Goal: Information Seeking & Learning: Learn about a topic

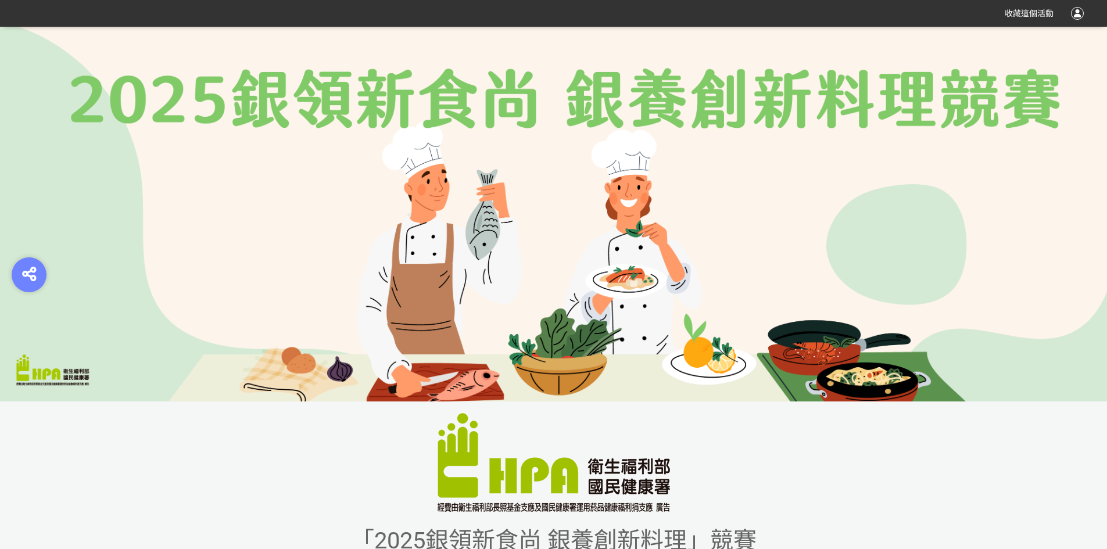
scroll to position [349, 0]
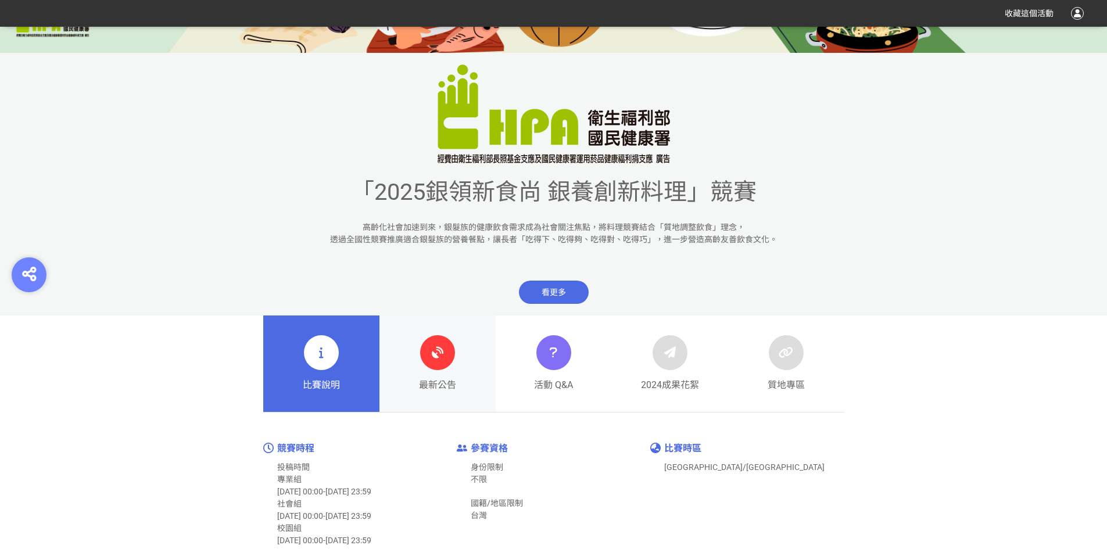
click at [441, 360] on icon at bounding box center [437, 352] width 21 height 21
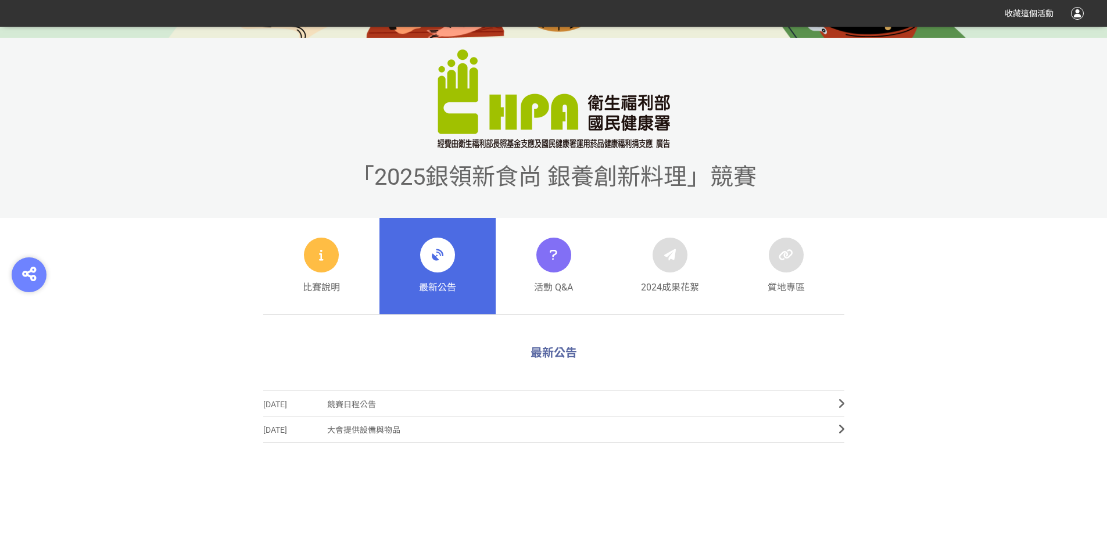
scroll to position [407, 0]
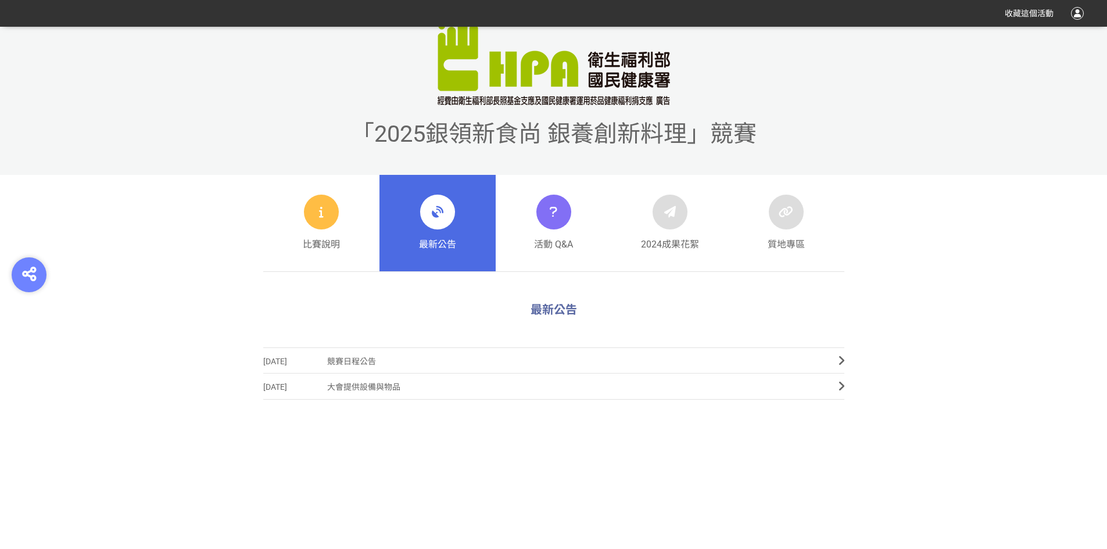
click at [363, 360] on span "競賽日程公告" at bounding box center [574, 362] width 494 height 26
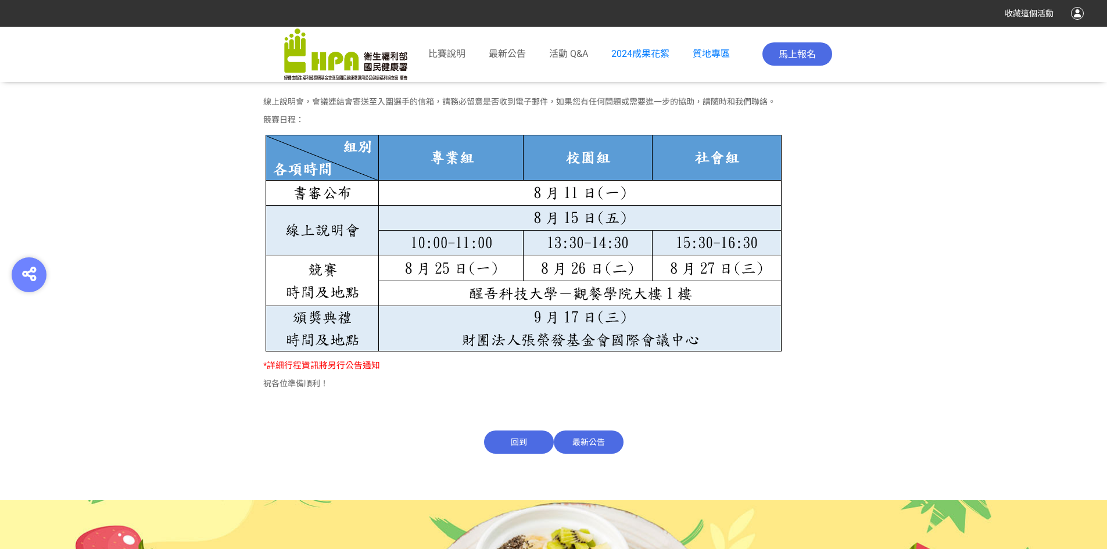
scroll to position [860, 0]
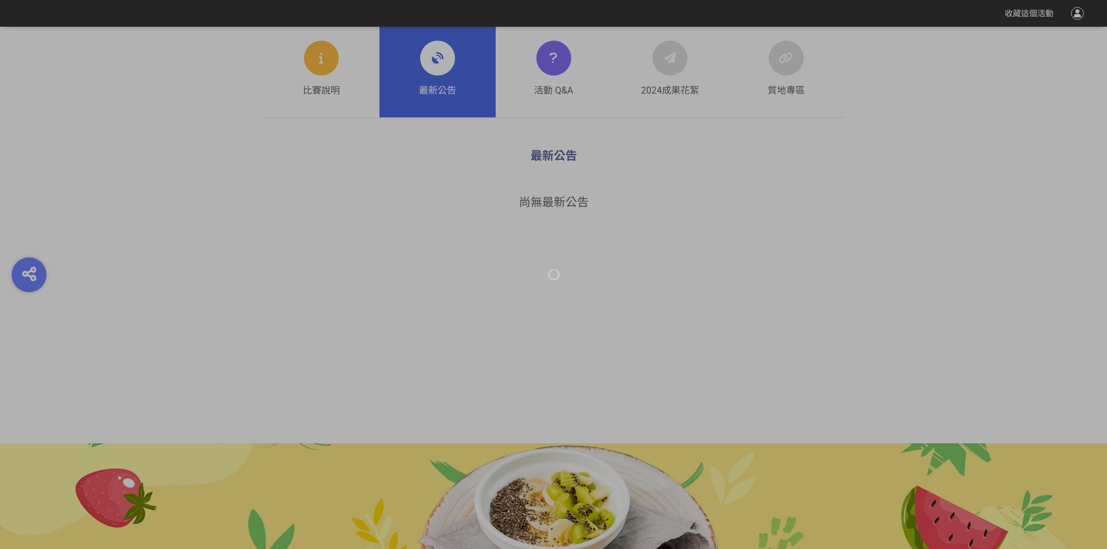
scroll to position [407, 0]
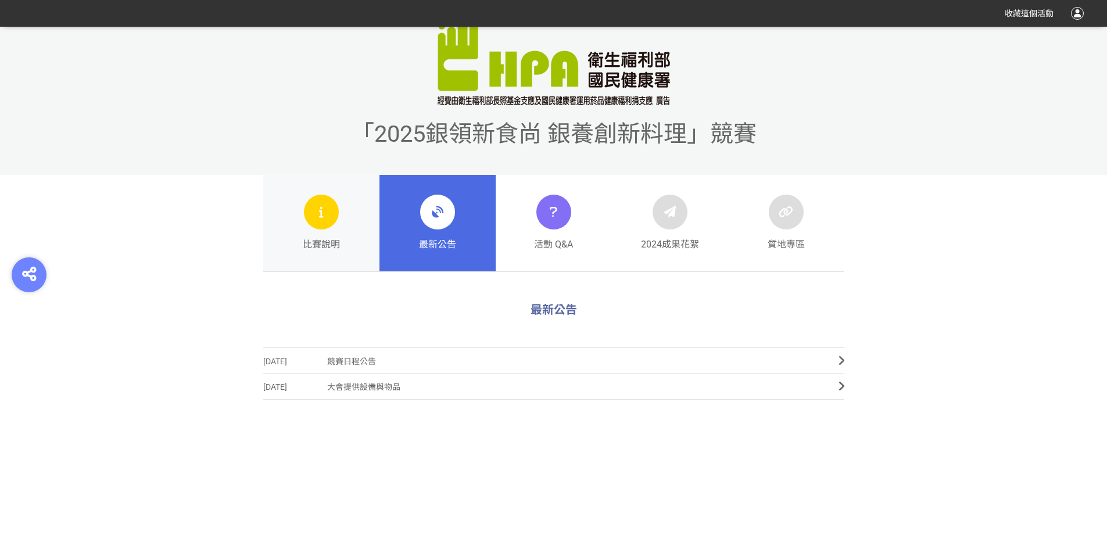
click at [344, 214] on link "比賽說明" at bounding box center [321, 223] width 116 height 96
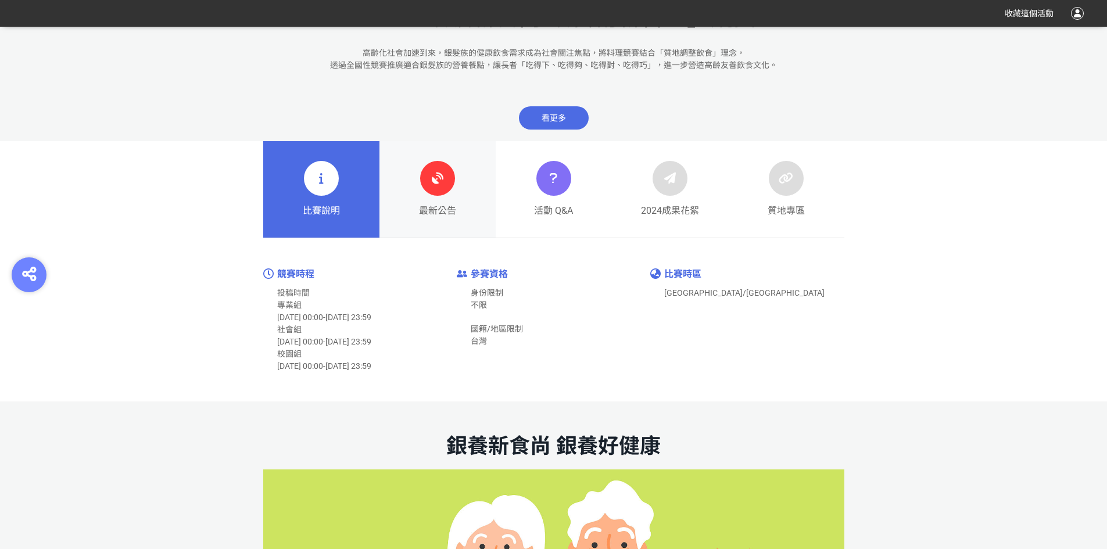
scroll to position [349, 0]
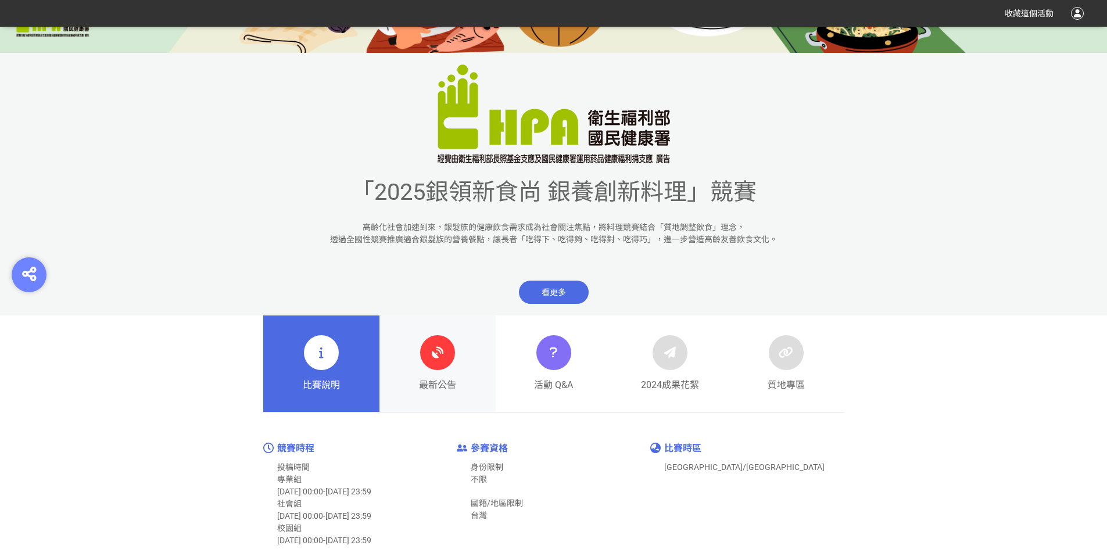
click at [437, 350] on icon at bounding box center [437, 352] width 21 height 21
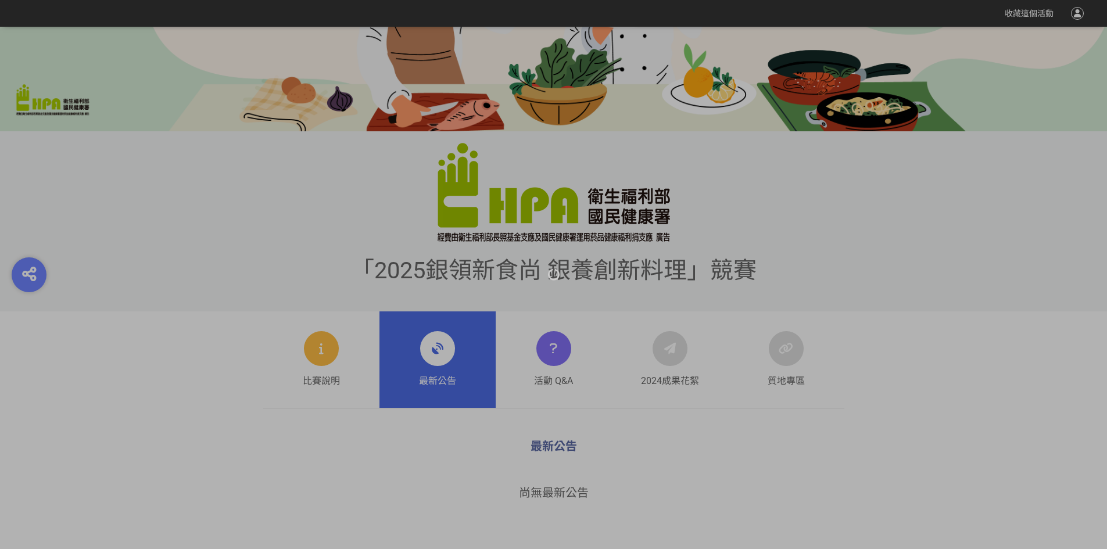
scroll to position [407, 0]
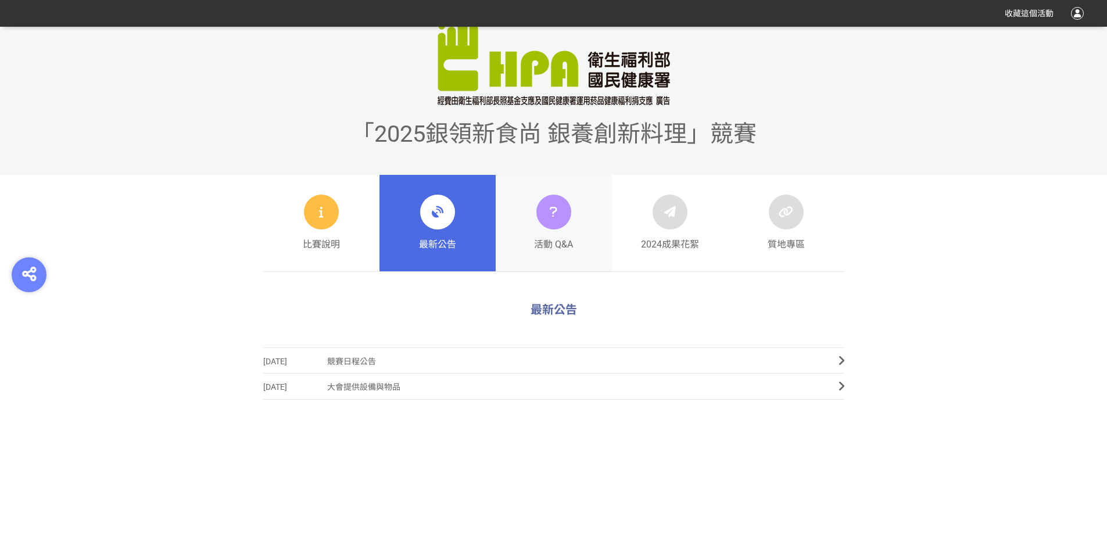
click at [574, 226] on link "活動 Q&A" at bounding box center [553, 223] width 116 height 96
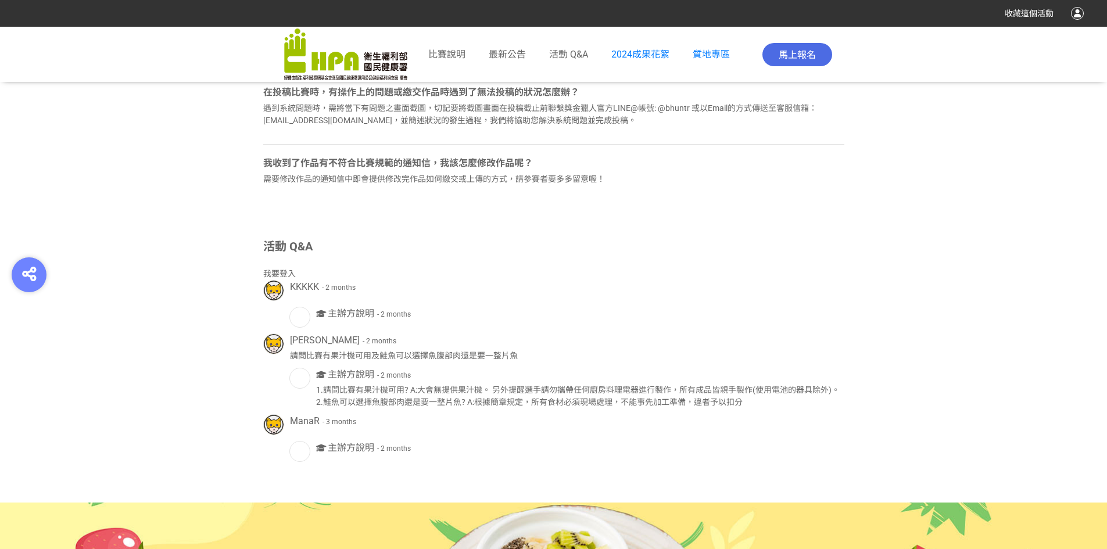
scroll to position [2032, 0]
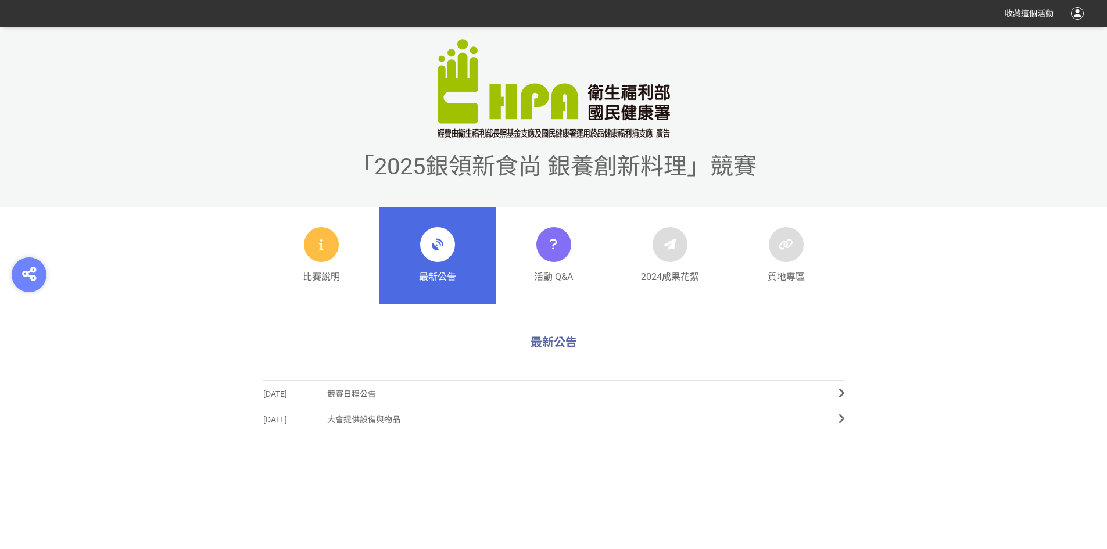
scroll to position [271, 0]
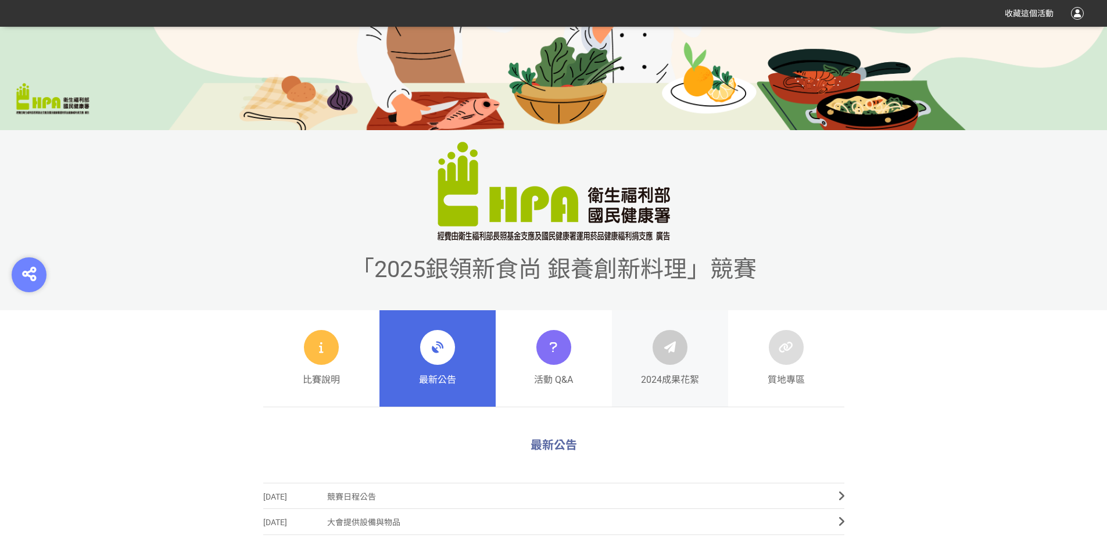
click at [713, 337] on link "2024成果花絮" at bounding box center [670, 358] width 116 height 96
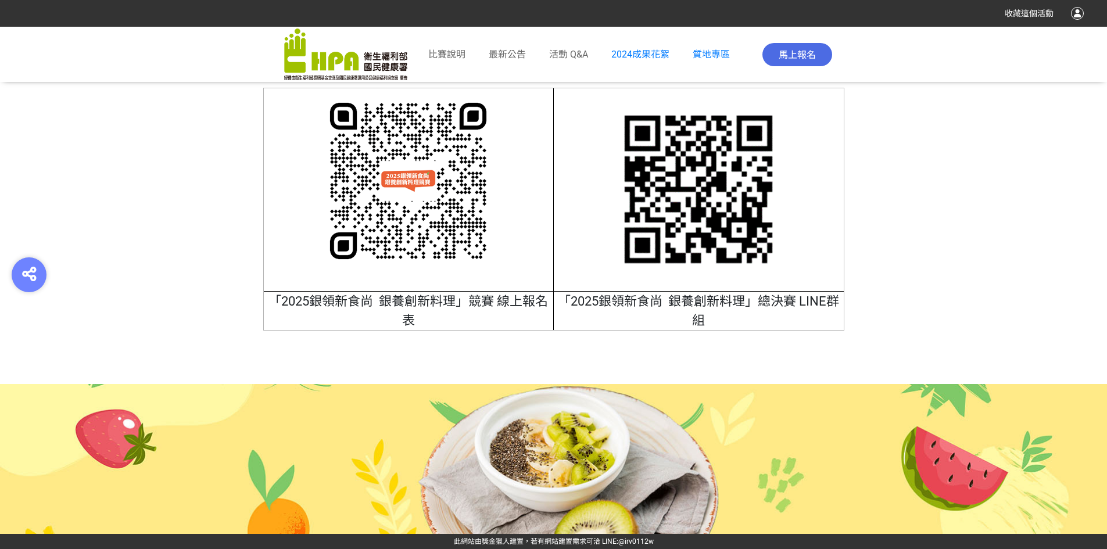
scroll to position [4664, 0]
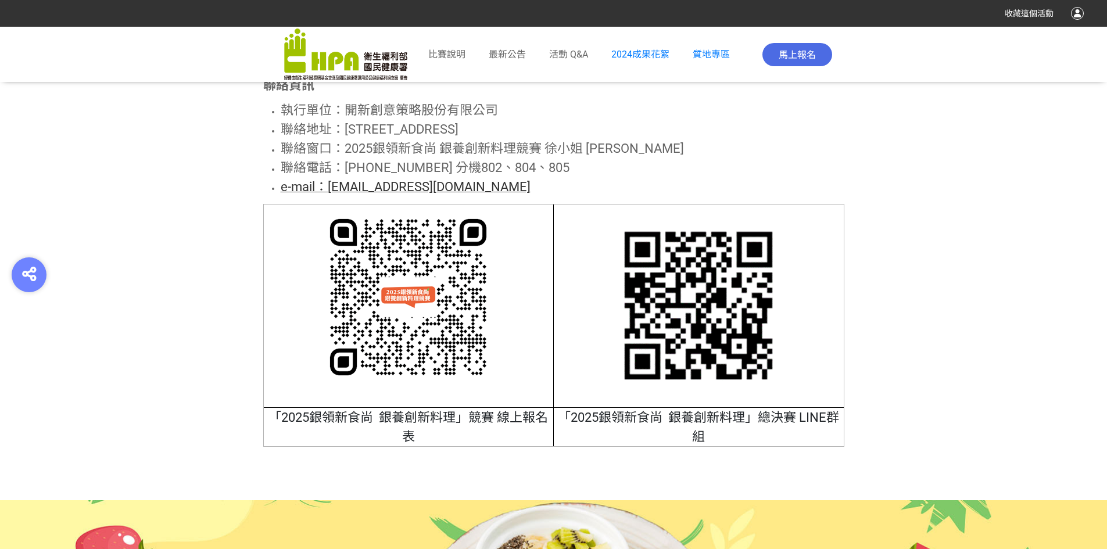
click at [409, 352] on img at bounding box center [407, 296] width 171 height 171
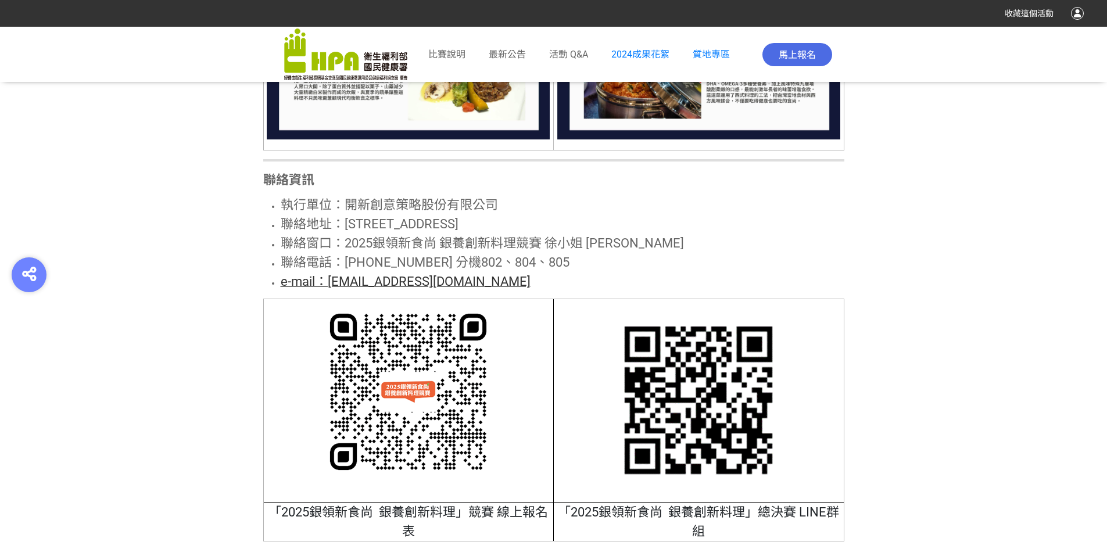
scroll to position [4432, 0]
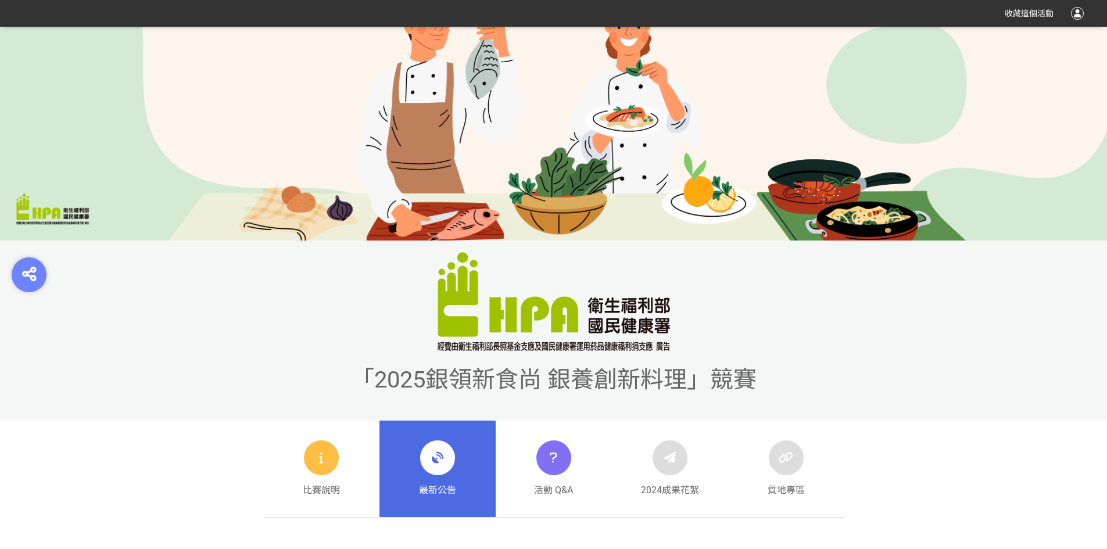
scroll to position [232, 0]
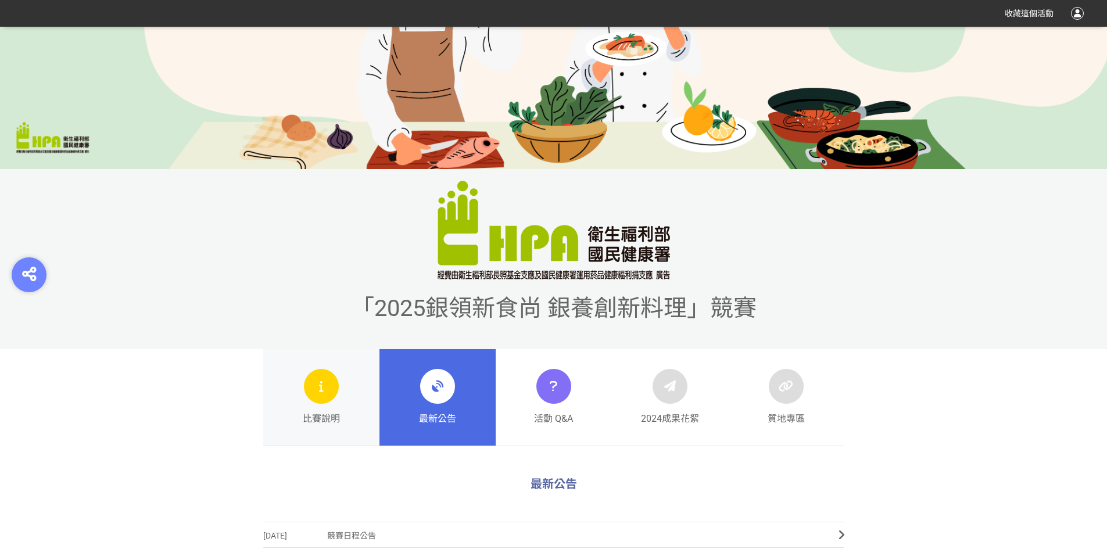
click at [311, 389] on div at bounding box center [321, 386] width 35 height 35
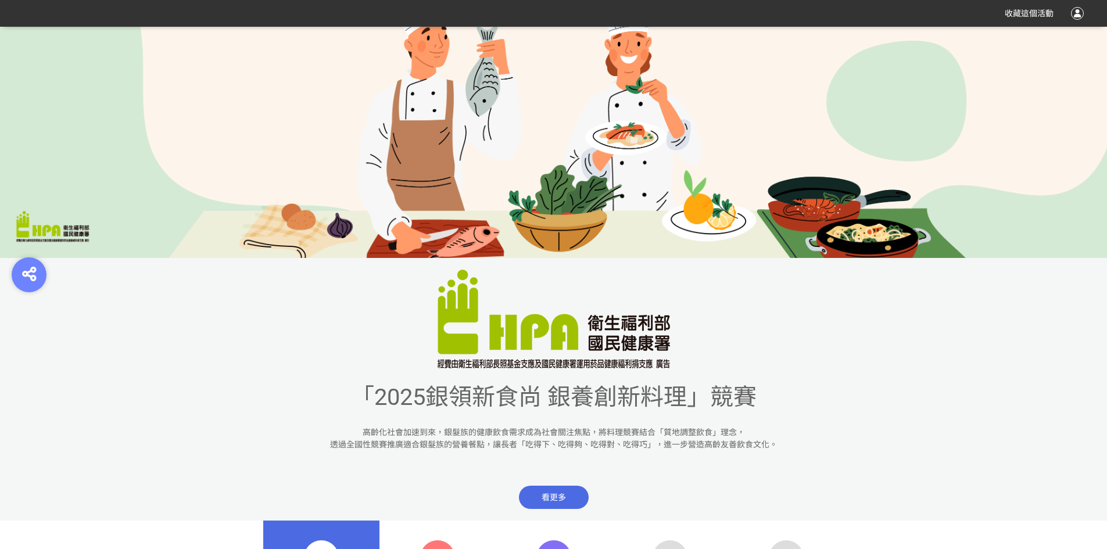
scroll to position [407, 0]
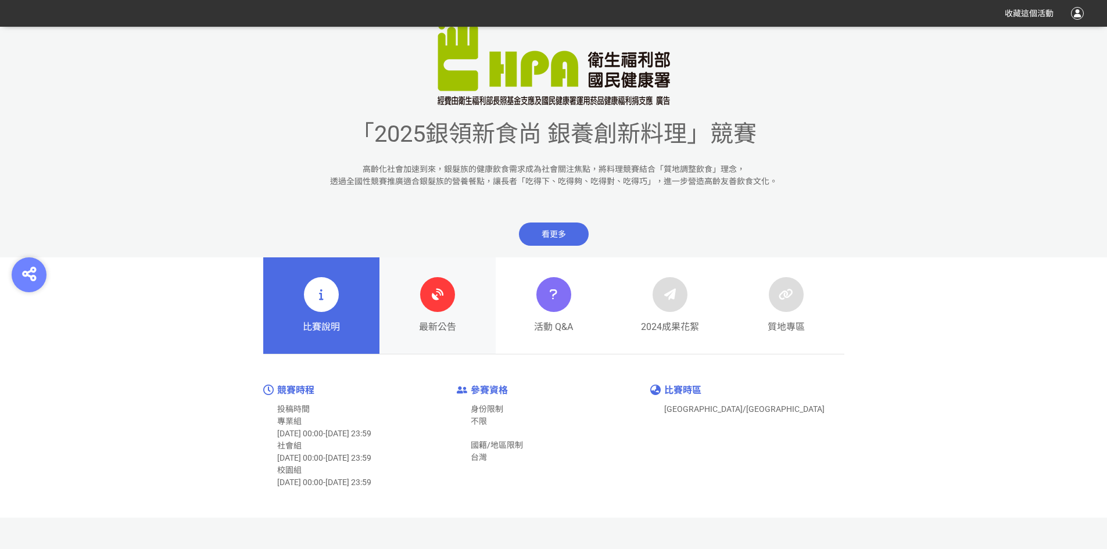
click at [430, 292] on icon at bounding box center [437, 294] width 21 height 21
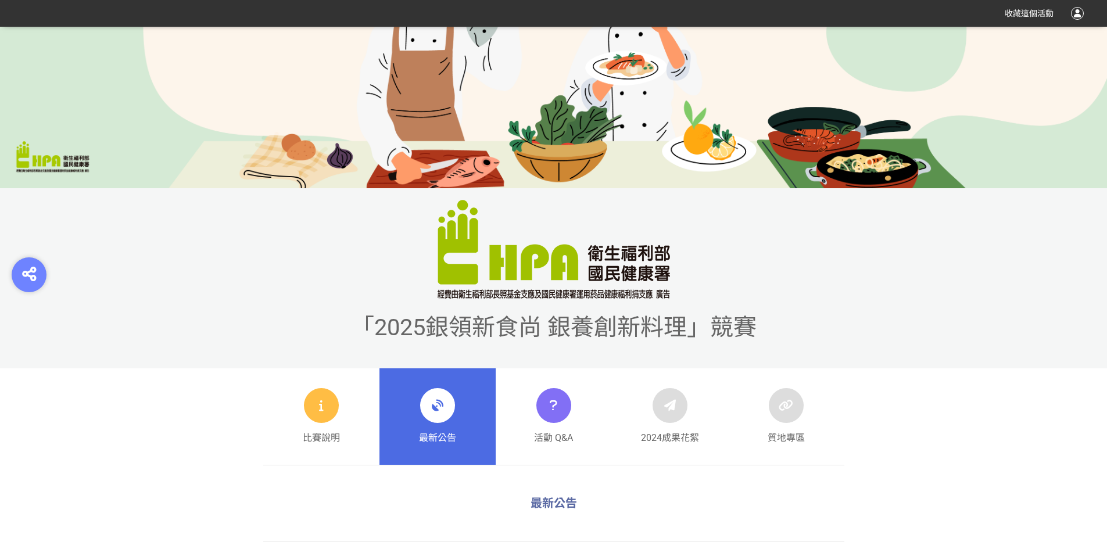
scroll to position [407, 0]
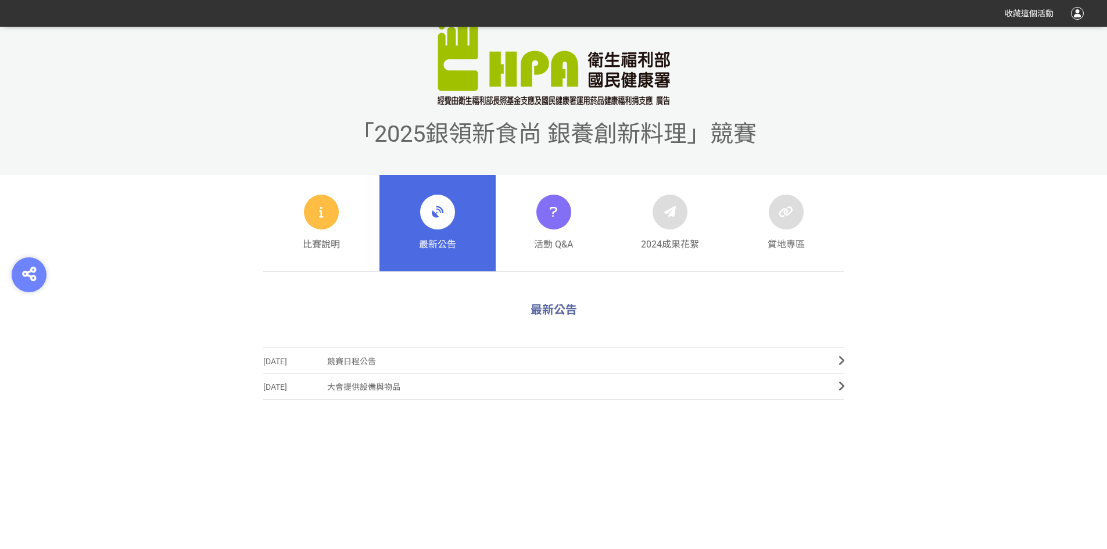
click at [369, 391] on span "大會提供設備與物品" at bounding box center [574, 387] width 494 height 26
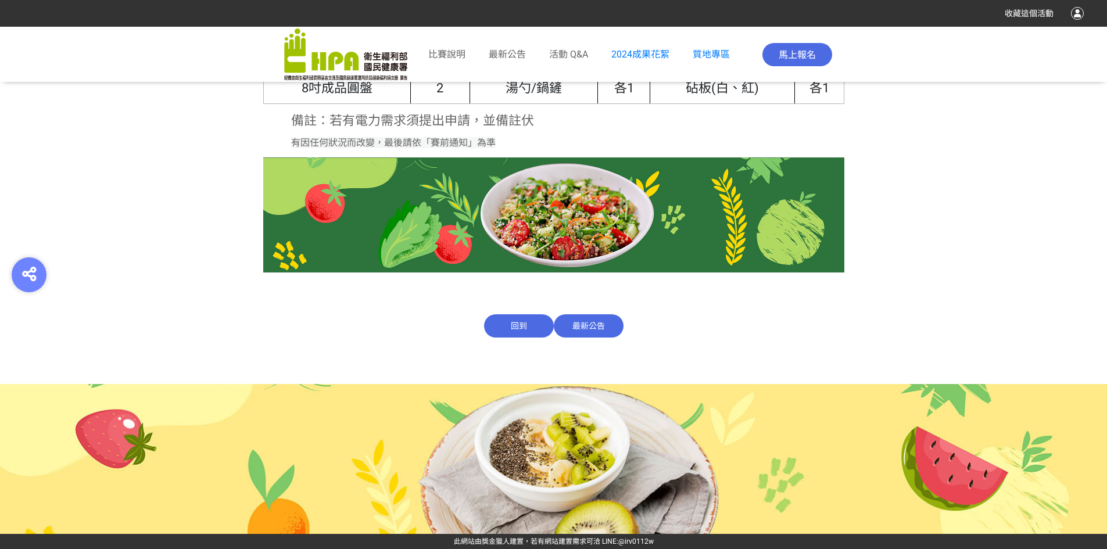
scroll to position [526, 0]
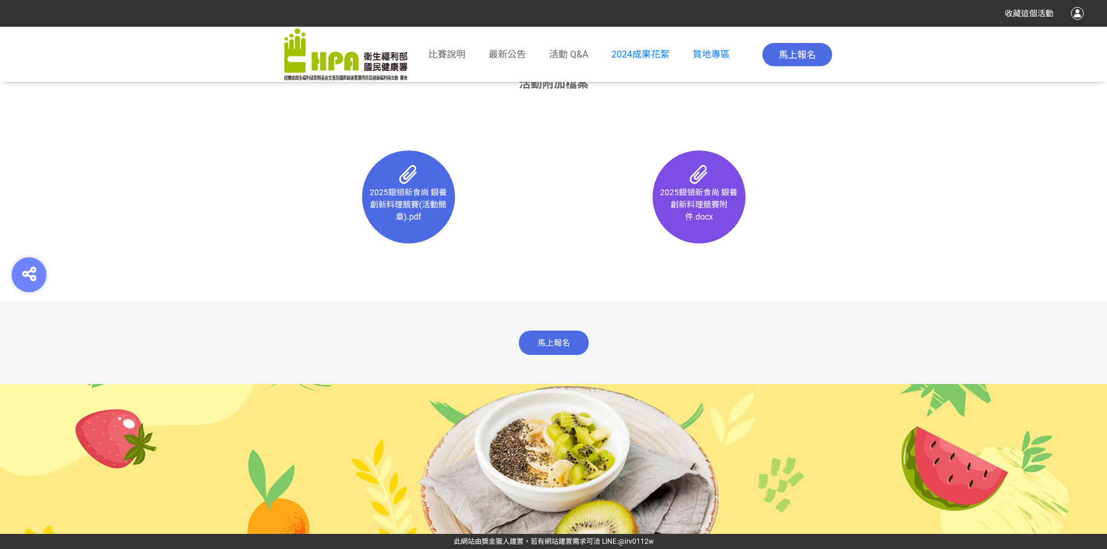
scroll to position [7534, 0]
click at [422, 222] on p "2025銀領新食尚 銀養創新料理競賽(活動簡章).pdf" at bounding box center [408, 204] width 81 height 37
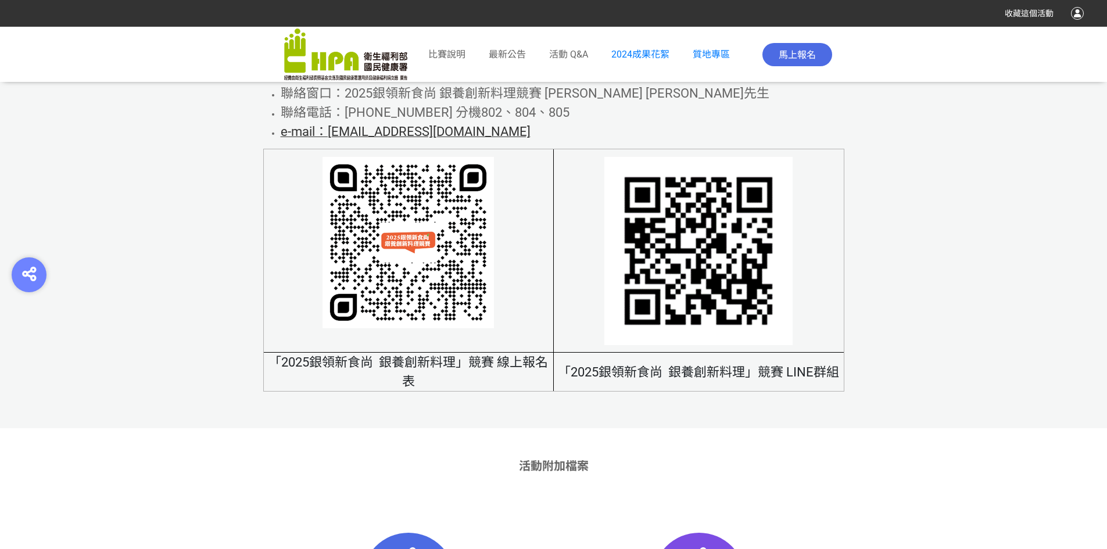
scroll to position [6778, 0]
